Goal: Complete application form

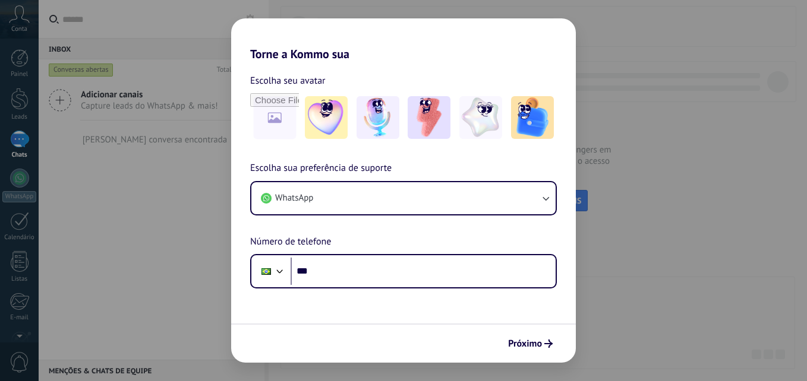
click at [17, 259] on div "Torne a Kommo sua Escolha seu avatar Escolha sua preferência de suporte WhatsAp…" at bounding box center [403, 190] width 807 height 381
click at [521, 343] on span "Próximo" at bounding box center [525, 344] width 34 height 8
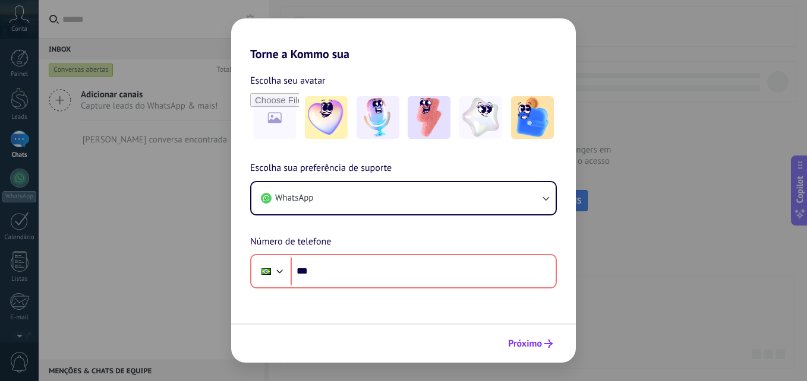
click at [521, 343] on span "Próximo" at bounding box center [525, 344] width 34 height 8
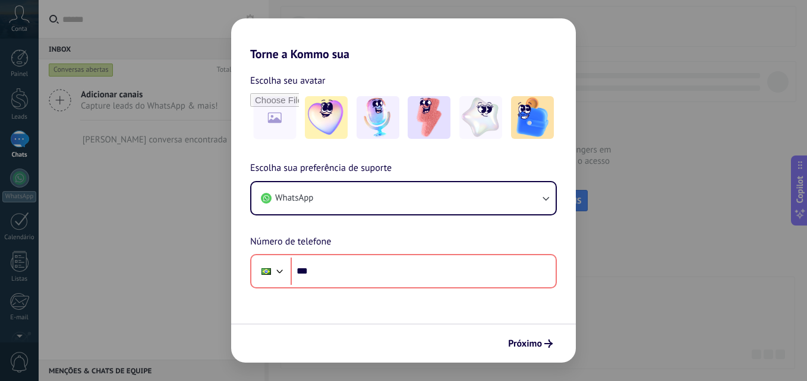
click at [135, 228] on div "Torne a Kommo sua Escolha seu avatar Escolha sua preferência de suporte WhatsAp…" at bounding box center [403, 190] width 807 height 381
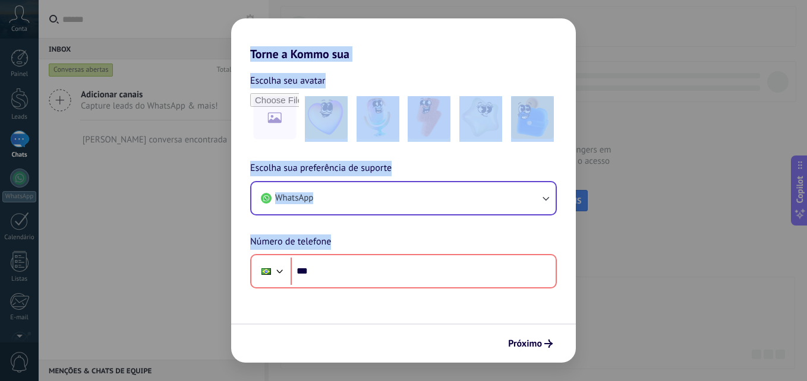
drag, startPoint x: 135, startPoint y: 228, endPoint x: 446, endPoint y: 205, distance: 311.6
click at [446, 205] on div "Torne a Kommo sua Escolha seu avatar Escolha sua preferência de suporte WhatsAp…" at bounding box center [403, 190] width 807 height 381
